Goal: Information Seeking & Learning: Learn about a topic

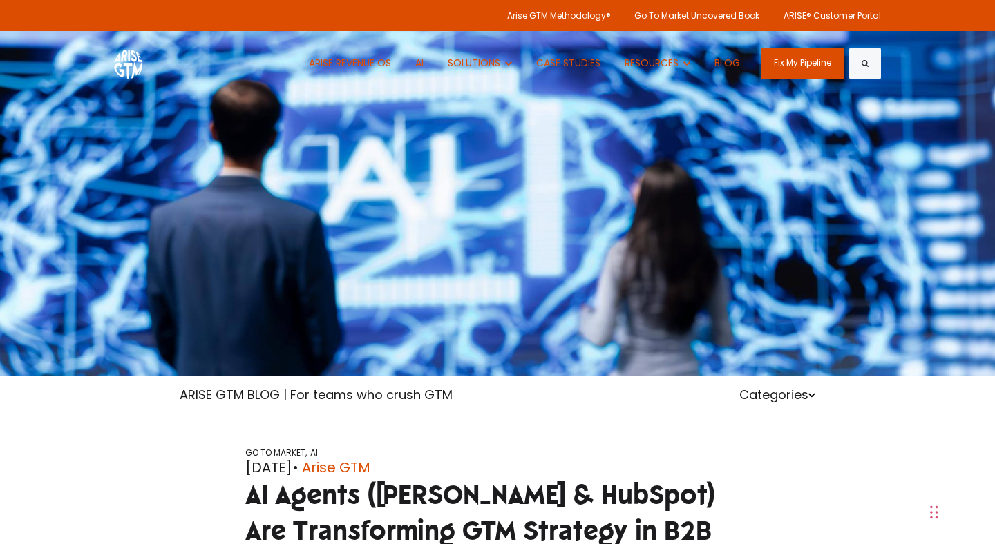
scroll to position [274, 0]
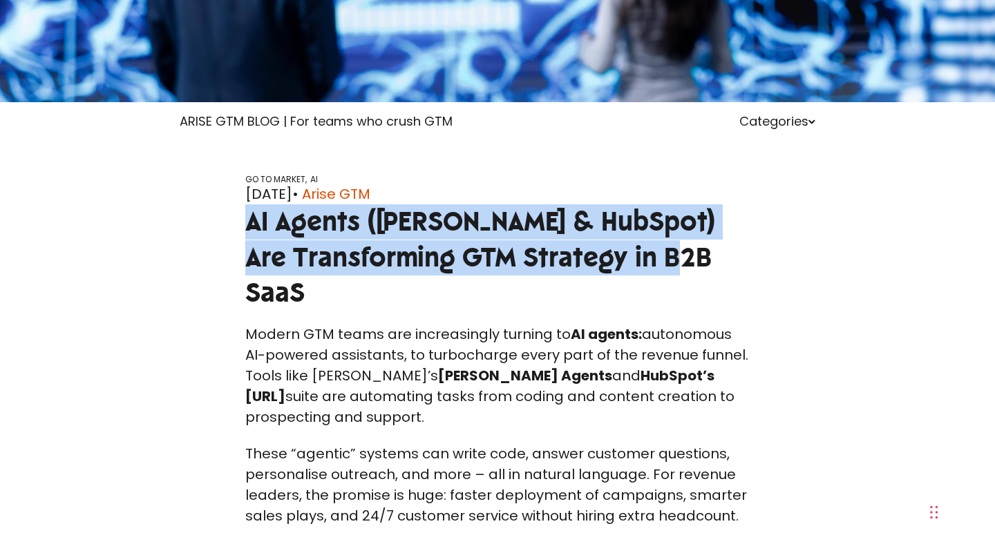
drag, startPoint x: 248, startPoint y: 196, endPoint x: 732, endPoint y: 249, distance: 486.4
click at [732, 249] on div "GO TO MARKET, AI Apr 25, 2025 • Arise GTM AI Agents (Claude & HubSpot) Are Tran…" at bounding box center [497, 249] width 525 height 150
copy span "AI Agents ([PERSON_NAME] & HubSpot) Are Transforming GTM Strategy in B2B SaaS"
